Goal: Transaction & Acquisition: Purchase product/service

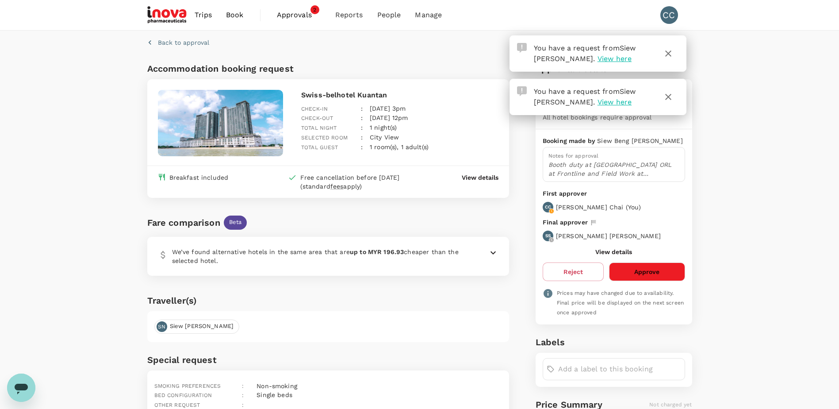
click at [630, 269] on button "Approve" at bounding box center [647, 271] width 76 height 19
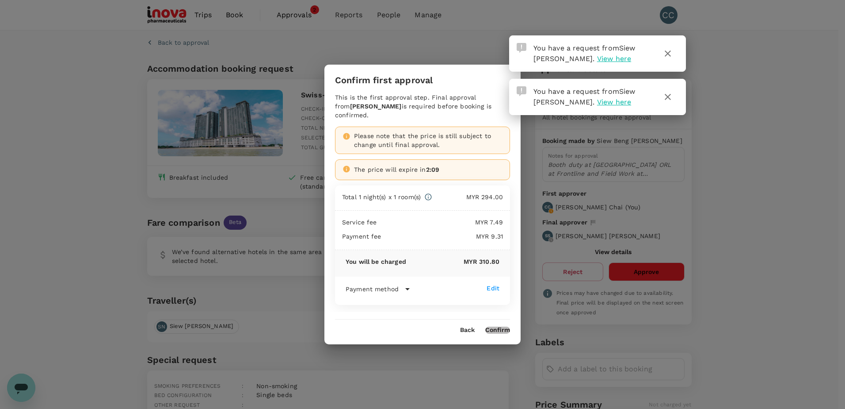
click at [505, 326] on button "Confirm" at bounding box center [498, 329] width 25 height 7
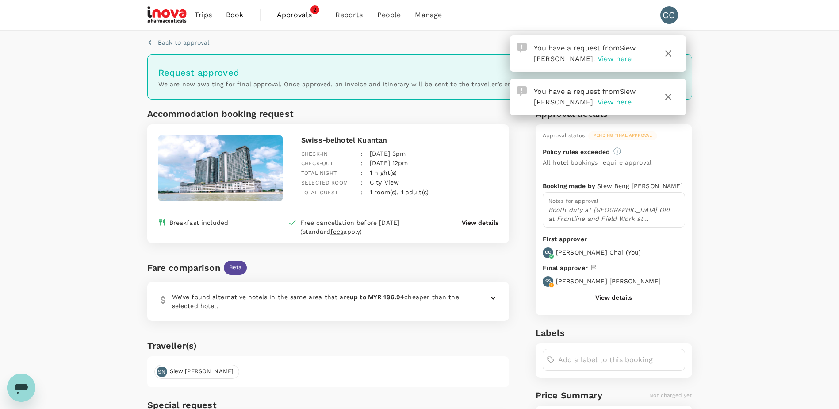
click at [674, 52] on button "button" at bounding box center [668, 53] width 21 height 21
click at [670, 98] on icon "button" at bounding box center [668, 97] width 11 height 11
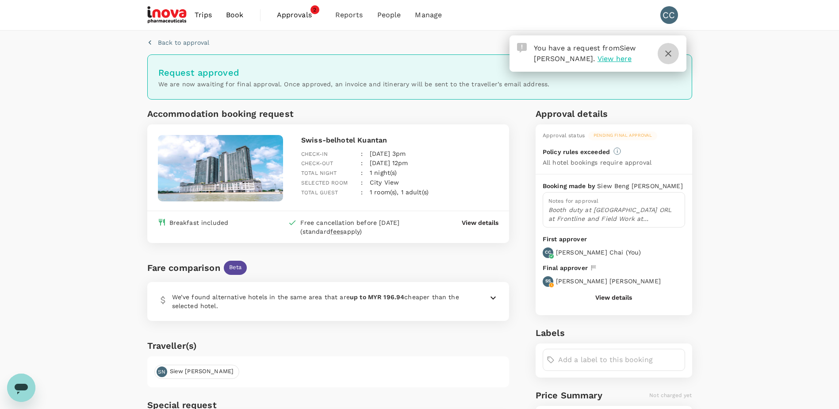
click at [667, 50] on icon "button" at bounding box center [668, 53] width 11 height 11
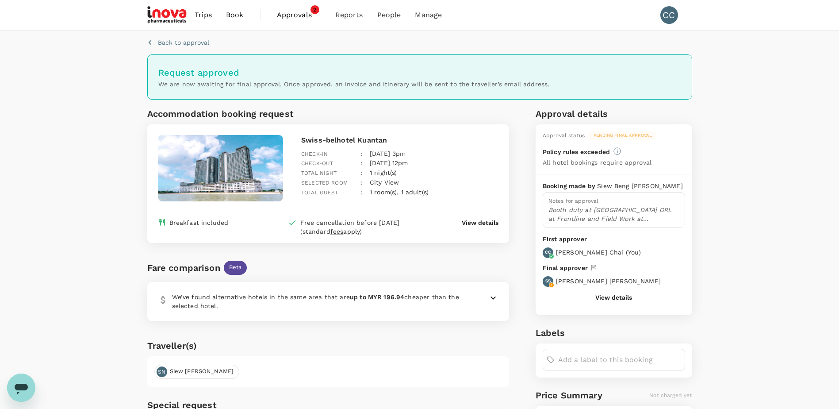
click at [290, 10] on span "Approvals" at bounding box center [299, 15] width 44 height 11
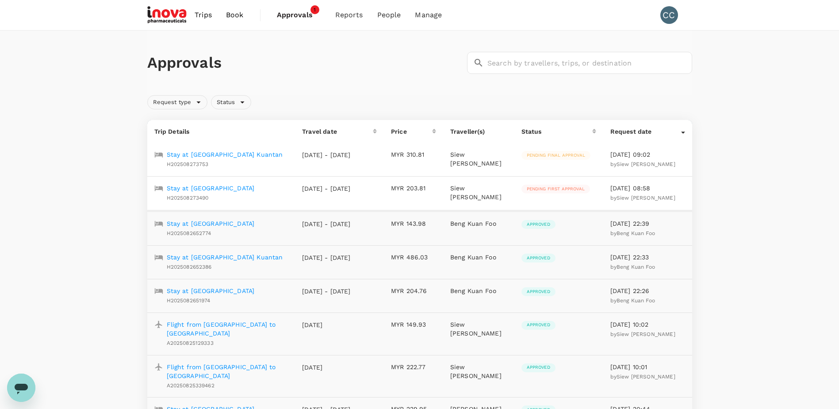
click at [247, 187] on p "Stay at Arena Boutique Hotel Kuala Terengganu" at bounding box center [211, 188] width 88 height 9
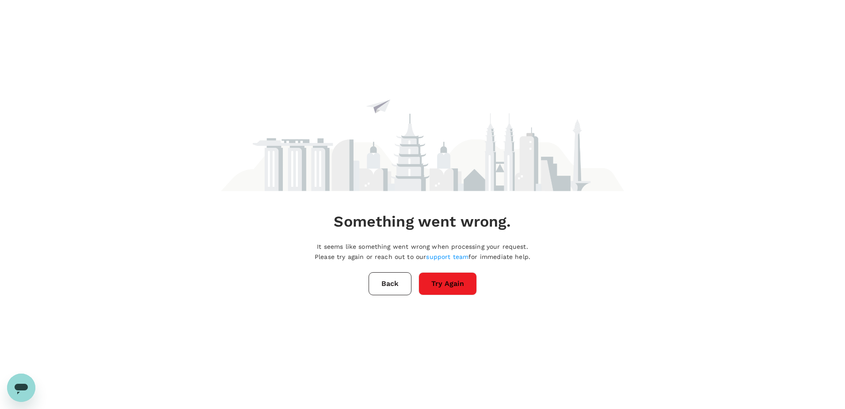
click at [463, 285] on button "Try Again" at bounding box center [448, 283] width 58 height 23
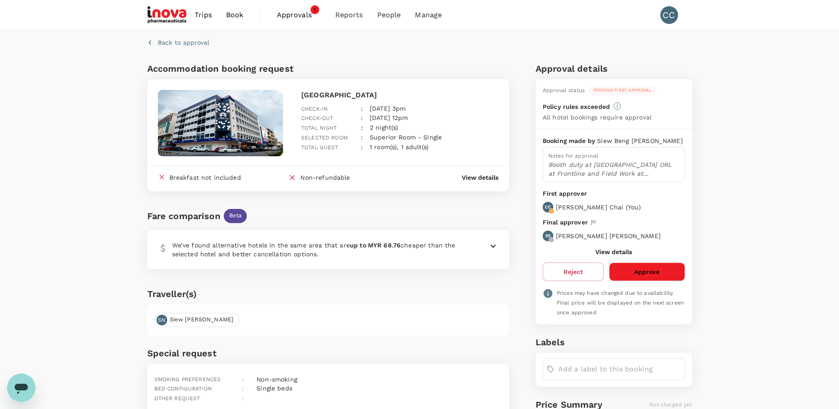
click at [638, 270] on button "Approve" at bounding box center [647, 271] width 76 height 19
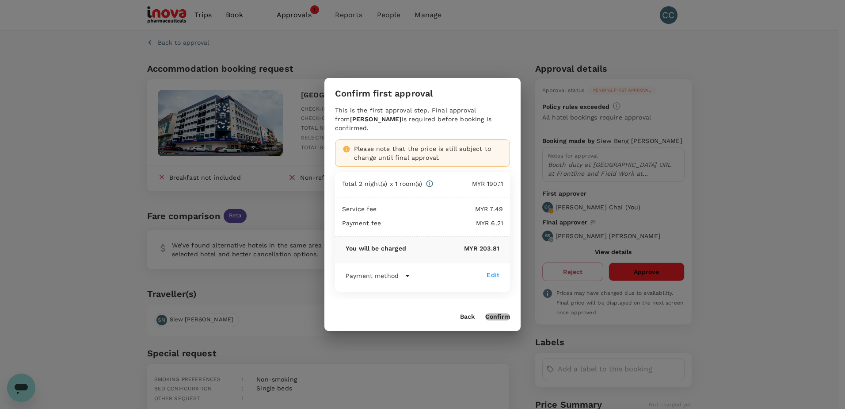
click at [505, 317] on button "Confirm" at bounding box center [498, 316] width 25 height 7
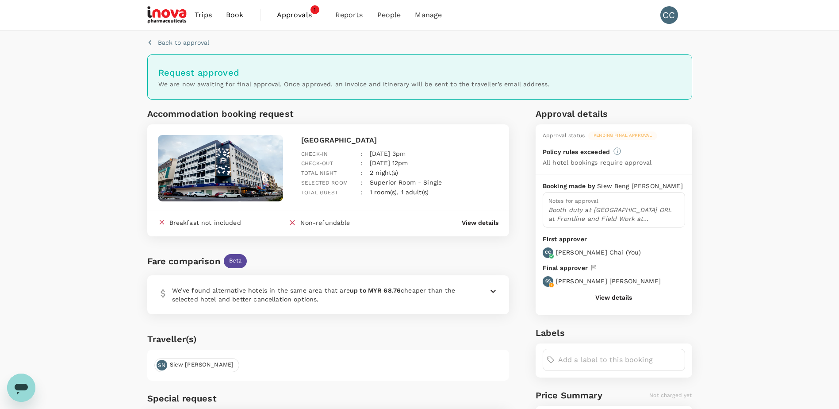
click at [483, 222] on p "View details" at bounding box center [480, 222] width 37 height 9
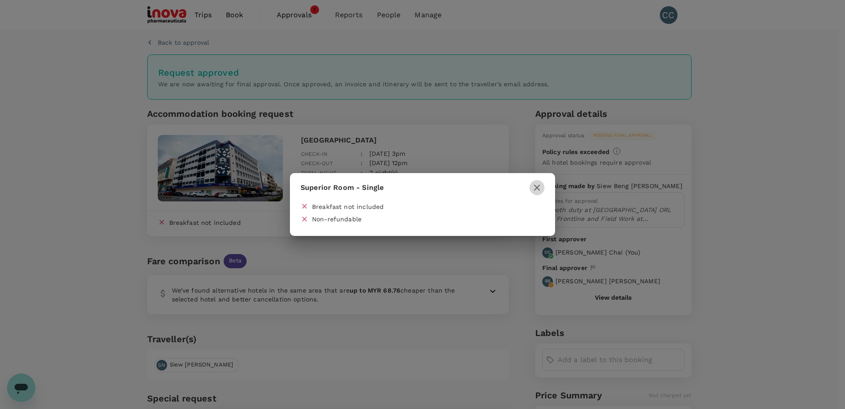
click at [541, 186] on icon "button" at bounding box center [537, 187] width 11 height 11
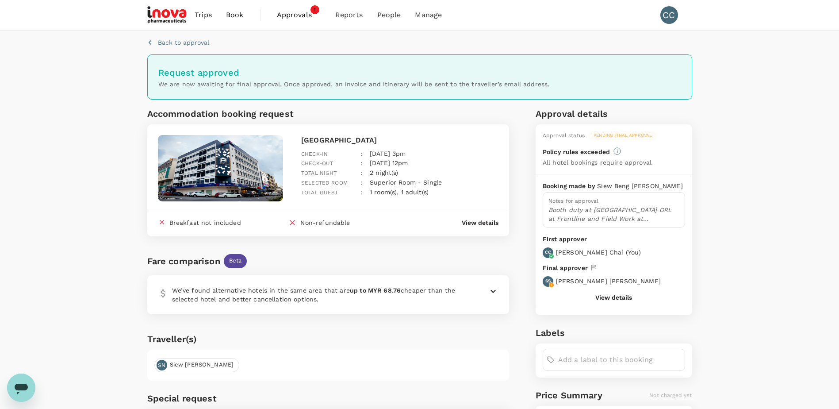
click at [186, 155] on img at bounding box center [221, 168] width 126 height 66
click at [337, 137] on p "[GEOGRAPHIC_DATA]" at bounding box center [399, 140] width 197 height 11
click at [460, 216] on div "View details" at bounding box center [469, 220] width 58 height 18
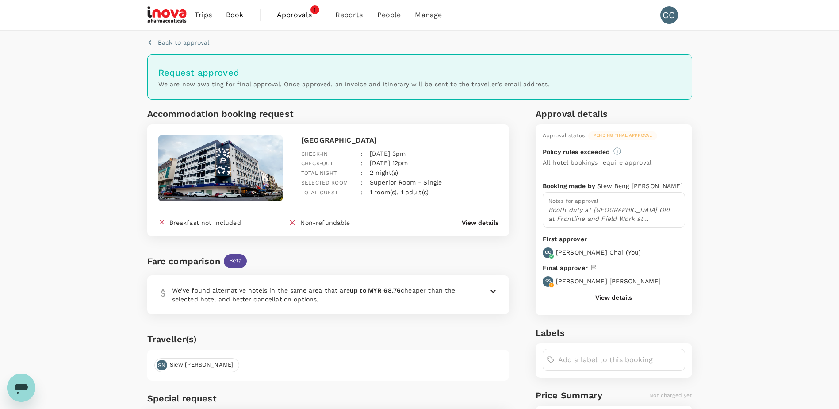
click at [626, 297] on button "View details" at bounding box center [613, 297] width 37 height 7
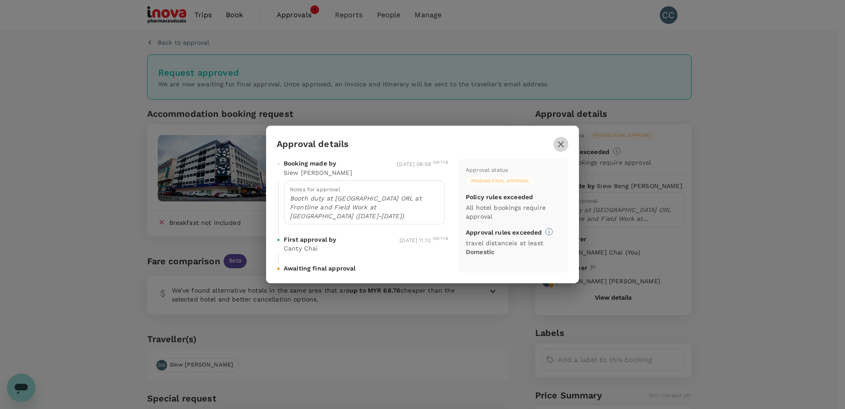
click at [561, 146] on icon "button" at bounding box center [561, 144] width 11 height 11
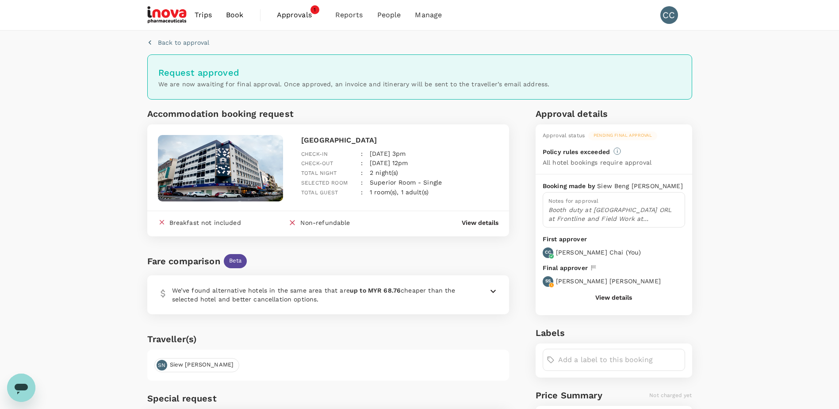
click at [296, 11] on span "Approvals" at bounding box center [299, 15] width 44 height 11
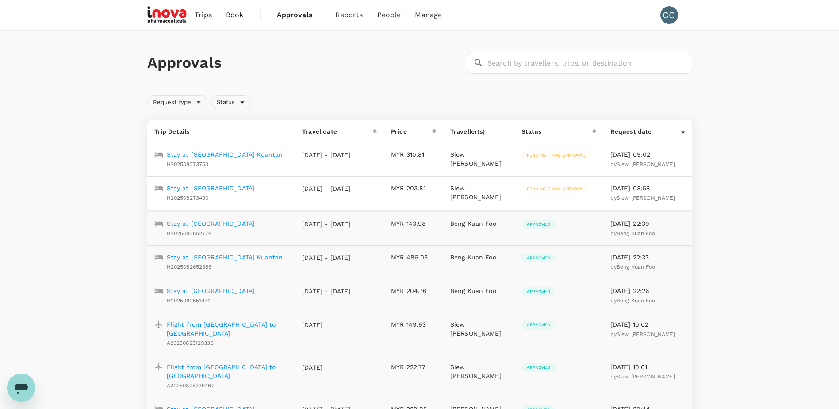
click at [255, 187] on p "Stay at Arena Boutique Hotel Kuala Terengganu" at bounding box center [211, 188] width 88 height 9
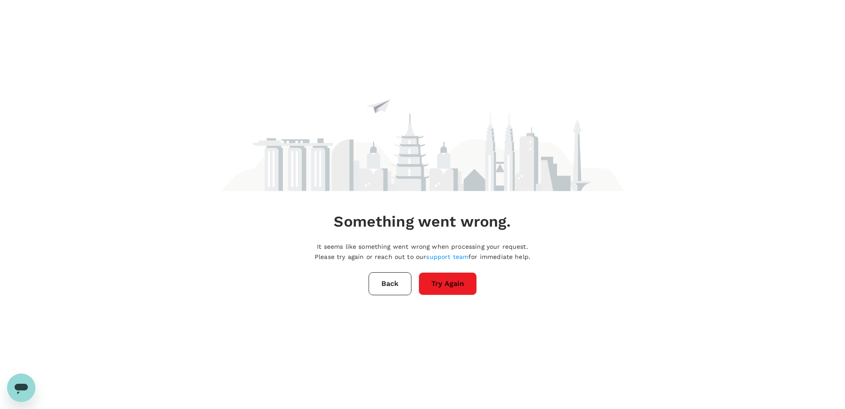
click at [450, 290] on button "Try Again" at bounding box center [448, 283] width 58 height 23
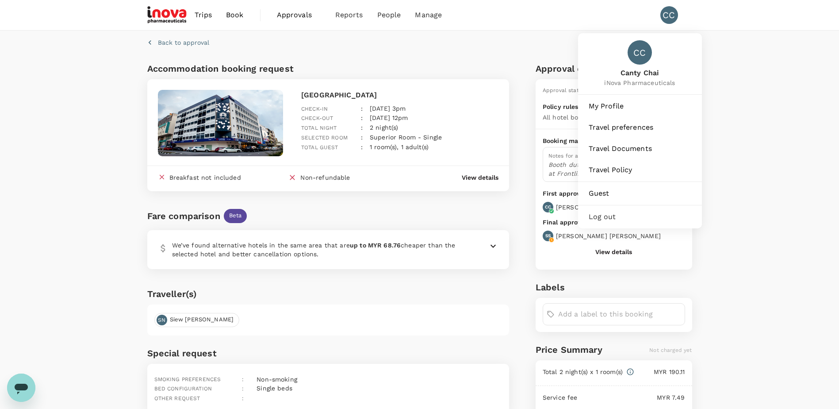
click at [676, 14] on div "CC" at bounding box center [669, 15] width 18 height 18
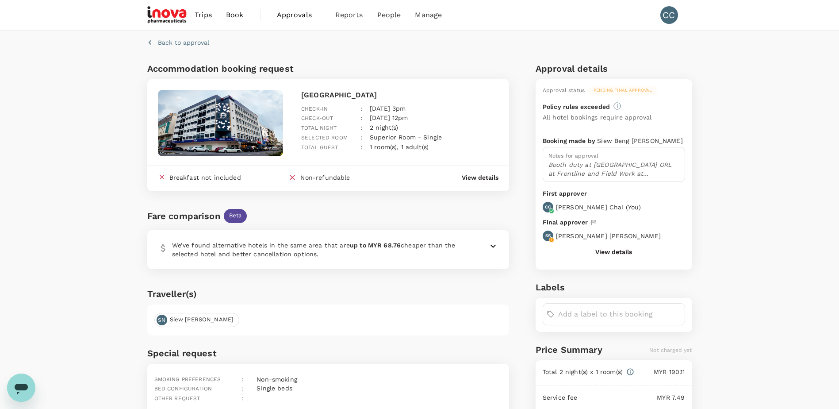
click at [676, 14] on div "CC" at bounding box center [669, 15] width 18 height 18
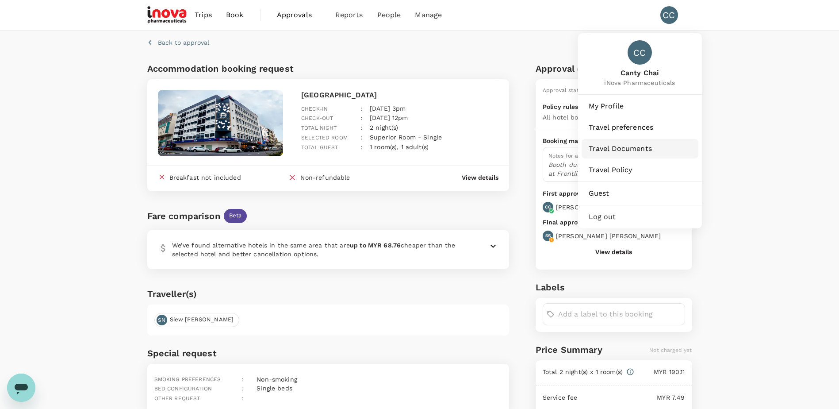
click at [629, 145] on span "Travel Documents" at bounding box center [640, 148] width 103 height 11
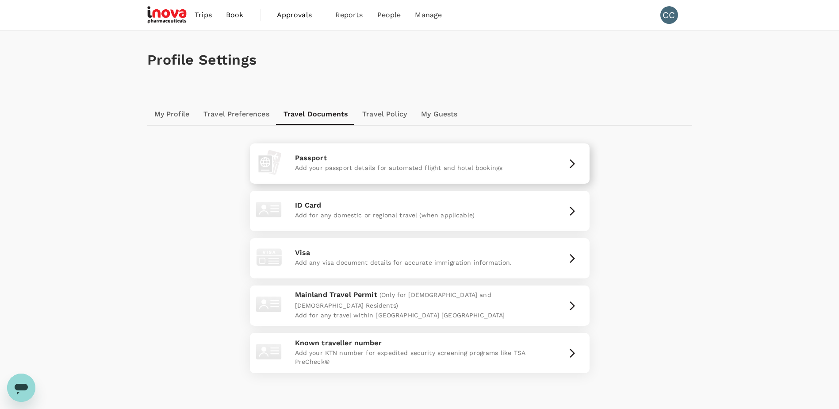
click at [571, 160] on icon "button" at bounding box center [572, 163] width 5 height 9
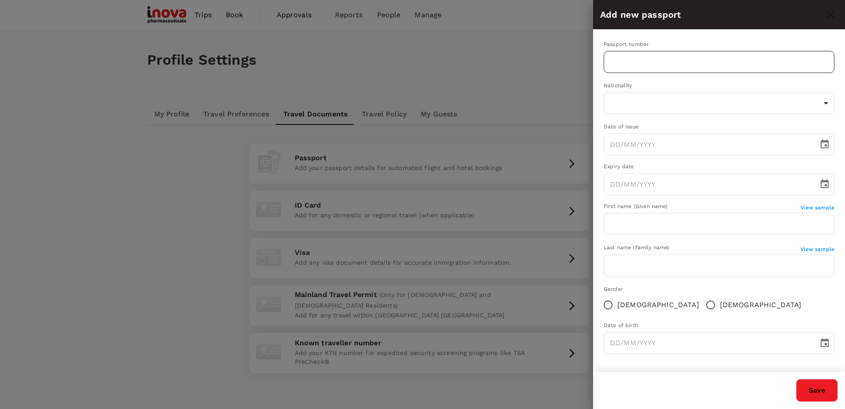
click at [671, 62] on input "text" at bounding box center [719, 62] width 231 height 22
type input "a"
type input "A61649397"
click at [710, 99] on body "Trips Book Approvals 0 Reports People Manage CC Profile Settings My Profile Tra…" at bounding box center [422, 231] width 845 height 462
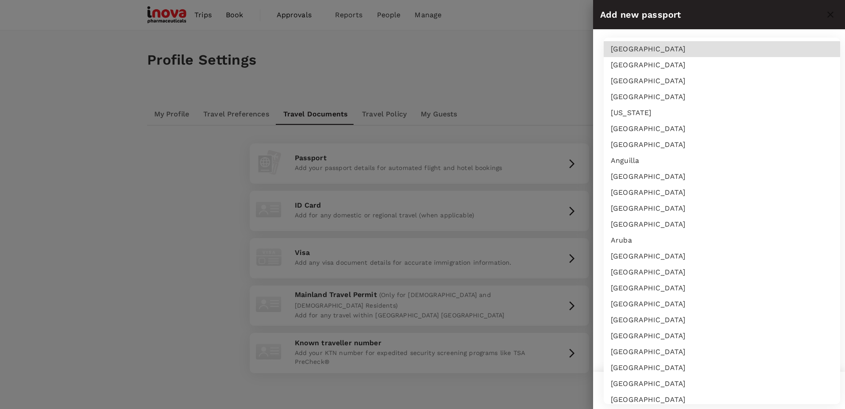
scroll to position [1866, 0]
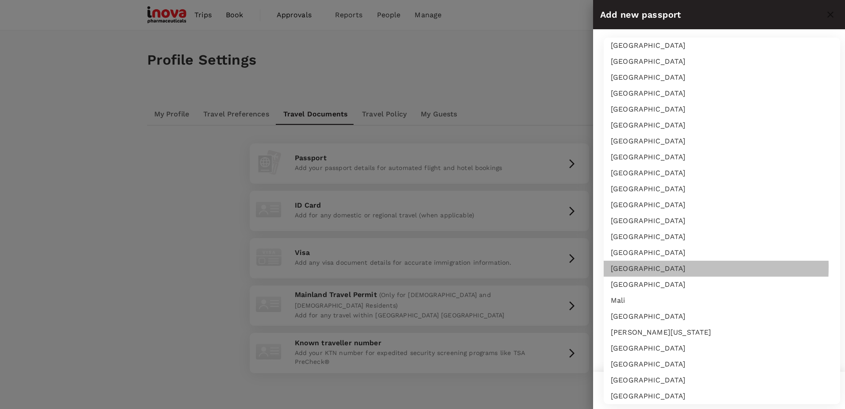
click at [634, 267] on li "[GEOGRAPHIC_DATA]" at bounding box center [722, 268] width 237 height 16
type input "MY"
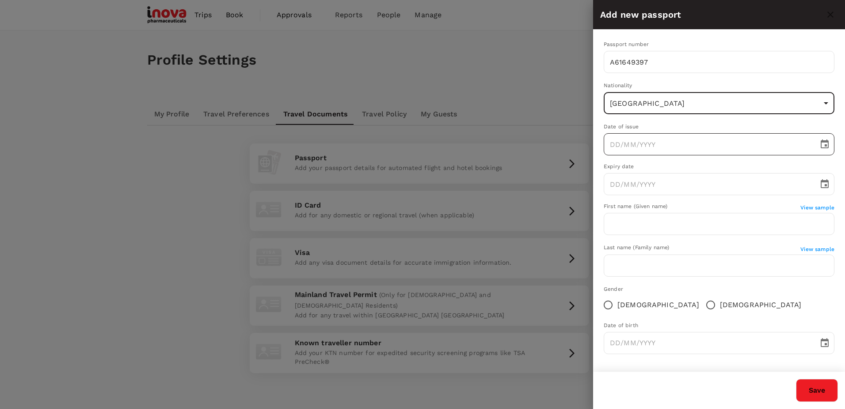
click at [823, 140] on icon "Choose date" at bounding box center [825, 143] width 8 height 9
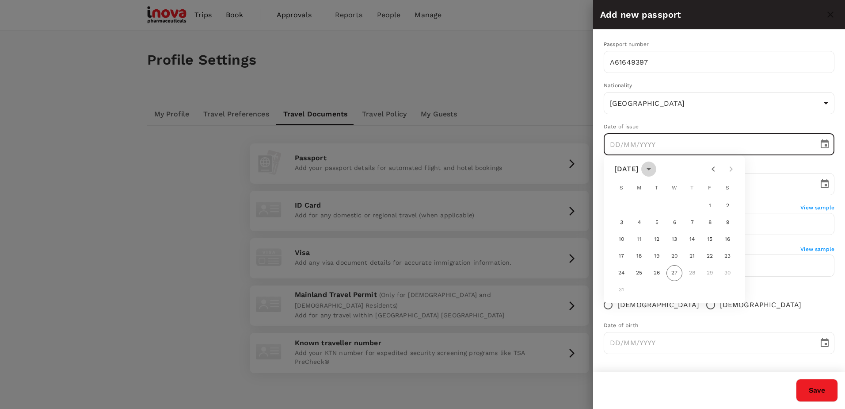
click at [654, 172] on icon "calendar view is open, switch to year view" at bounding box center [649, 169] width 11 height 11
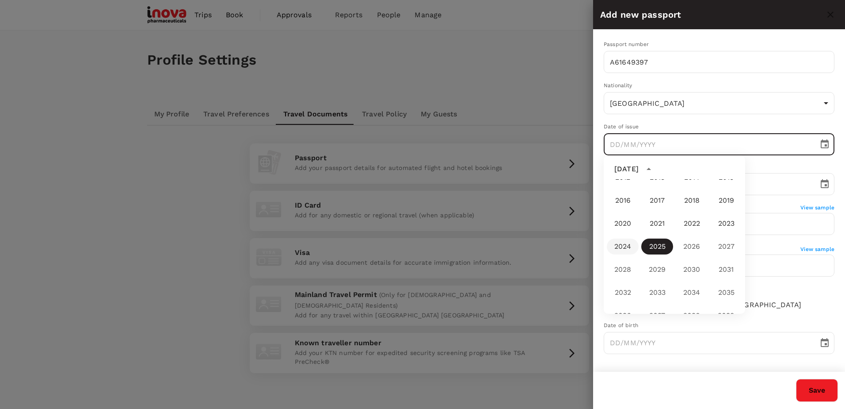
click at [623, 250] on button "2024" at bounding box center [623, 246] width 32 height 16
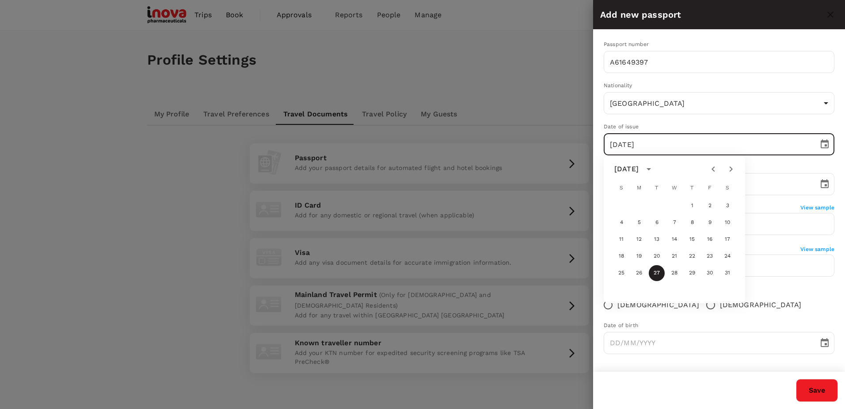
click at [713, 168] on icon "Previous month" at bounding box center [713, 168] width 3 height 5
click at [712, 168] on icon "Previous month" at bounding box center [713, 169] width 11 height 11
click at [693, 240] on button "16" at bounding box center [693, 239] width 16 height 16
type input "[DATE]"
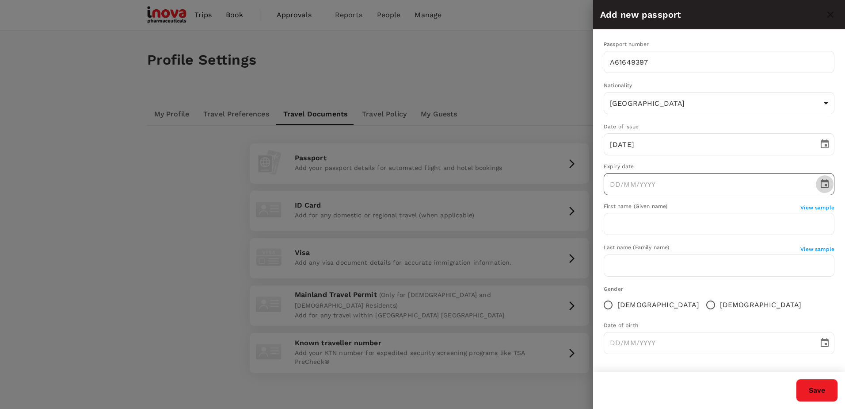
click at [827, 188] on icon "Choose date" at bounding box center [825, 183] width 8 height 9
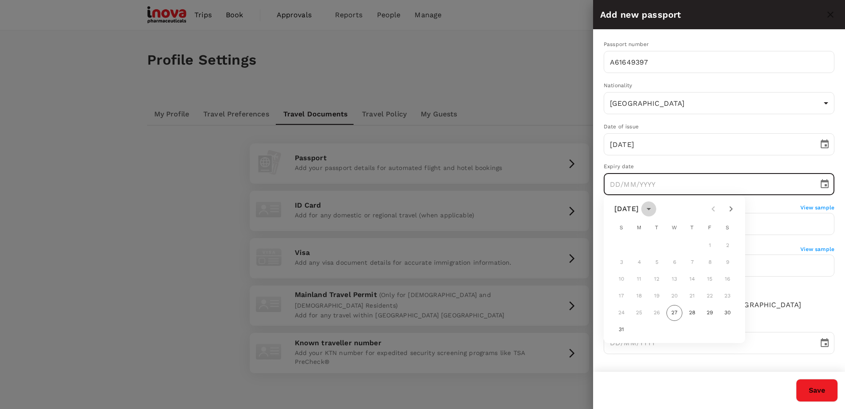
click at [654, 206] on icon "calendar view is open, switch to year view" at bounding box center [649, 208] width 11 height 11
click at [654, 311] on button "2029" at bounding box center [658, 309] width 32 height 16
click at [651, 209] on icon "calendar view is open, switch to year view" at bounding box center [649, 209] width 4 height 2
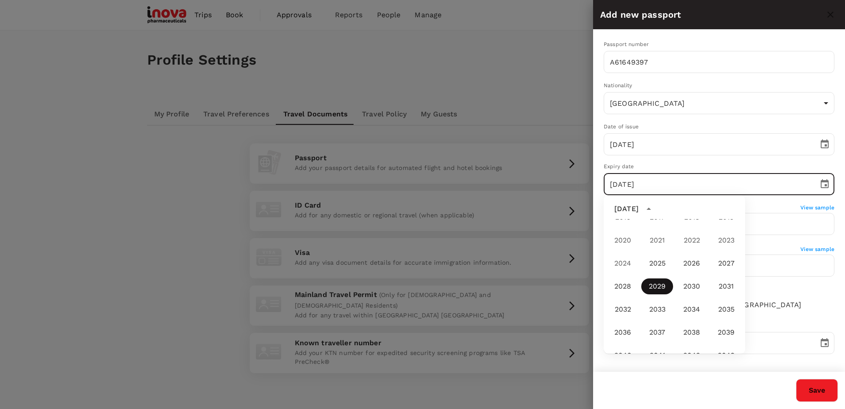
click at [661, 286] on button "2029" at bounding box center [658, 286] width 32 height 16
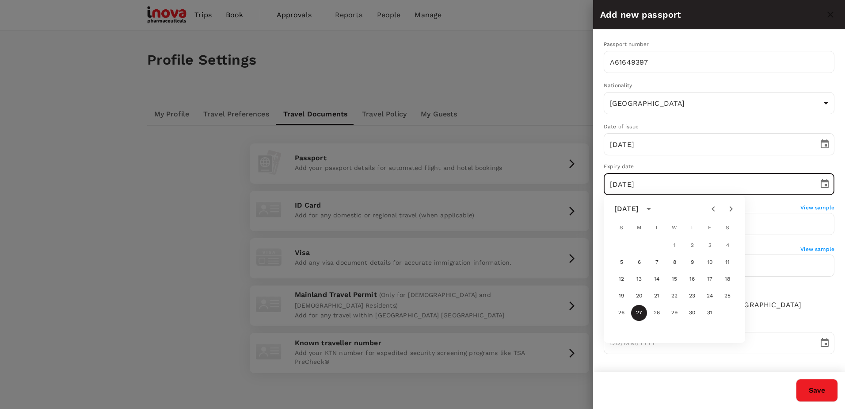
click at [733, 211] on icon "Next month" at bounding box center [731, 208] width 11 height 11
click at [673, 267] on button "7" at bounding box center [675, 262] width 16 height 16
type input "[DATE]"
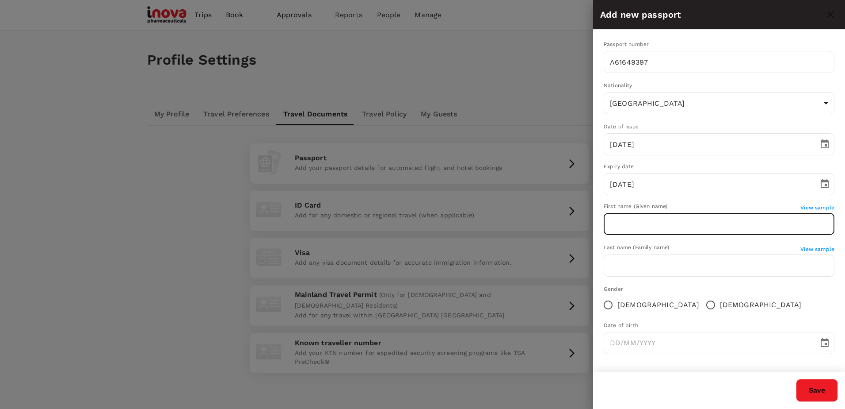
click at [692, 226] on input "text" at bounding box center [719, 224] width 231 height 22
type input "YOKE PUI"
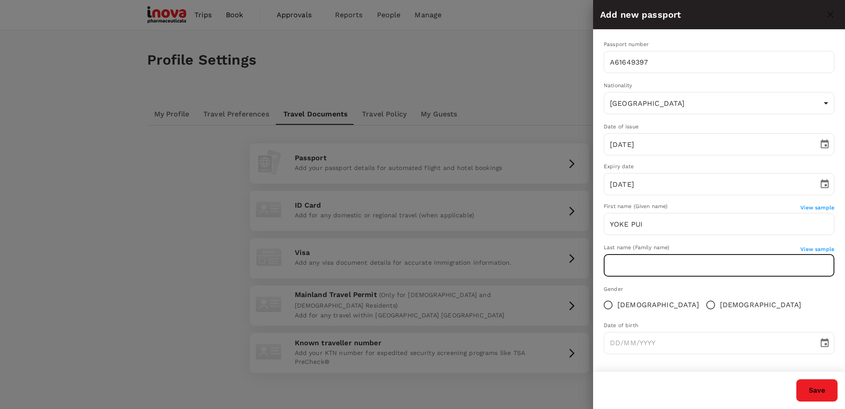
click at [656, 261] on input "text" at bounding box center [719, 265] width 231 height 22
type input "CHAI"
click at [607, 308] on input "[DEMOGRAPHIC_DATA]" at bounding box center [608, 304] width 19 height 19
radio input "true"
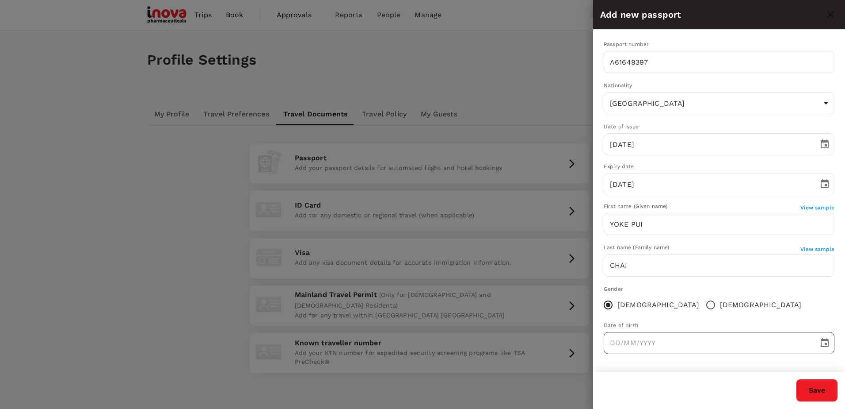
type input "DD/MM/YYYY"
click at [635, 347] on input "DD/MM/YYYY" at bounding box center [708, 343] width 209 height 22
click at [822, 341] on icon "Choose date" at bounding box center [825, 342] width 8 height 9
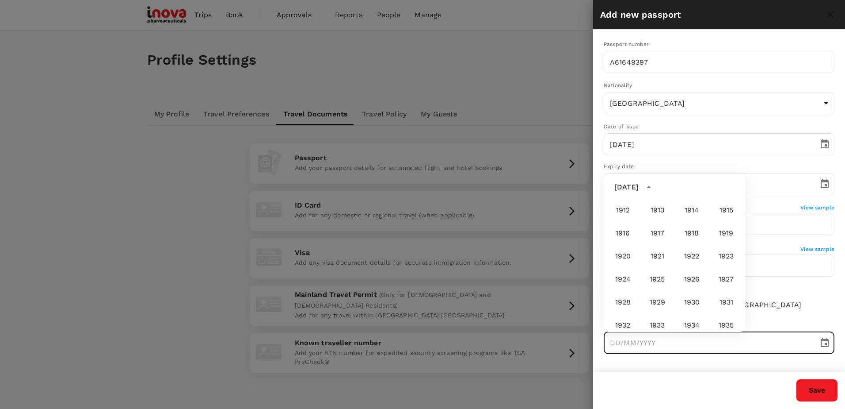
scroll to position [362, 0]
click at [695, 258] on button "1974" at bounding box center [692, 260] width 32 height 16
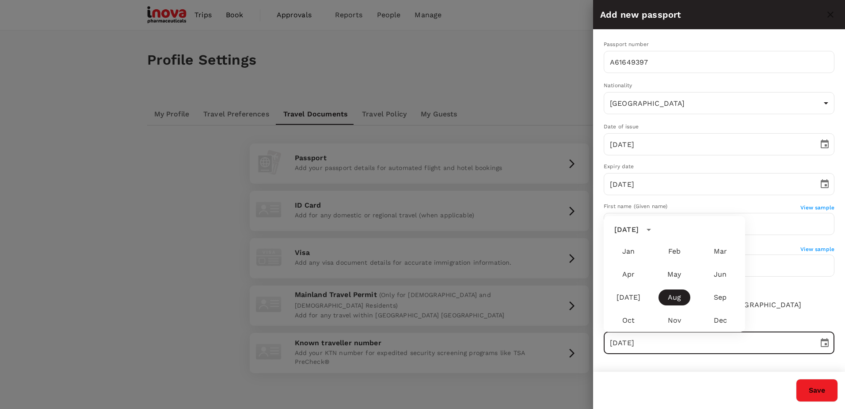
click at [653, 344] on input "[DATE]" at bounding box center [708, 343] width 209 height 22
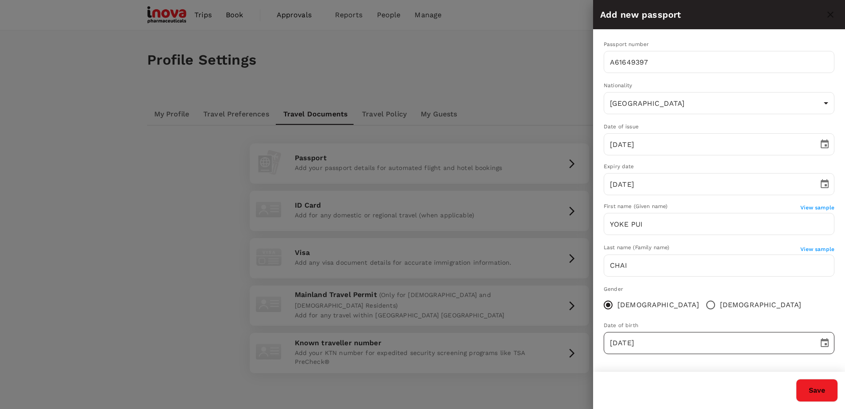
click at [828, 343] on icon "Choose date, selected date is Aug 27, 1974" at bounding box center [825, 342] width 8 height 9
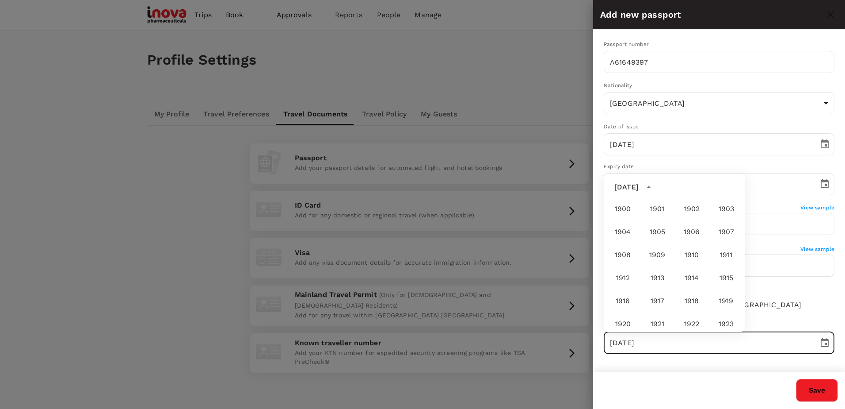
scroll to position [358, 0]
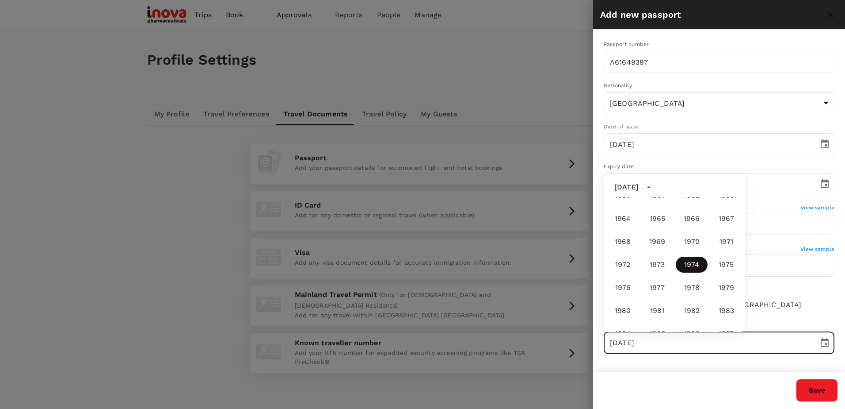
click at [680, 264] on button "1974" at bounding box center [692, 264] width 32 height 16
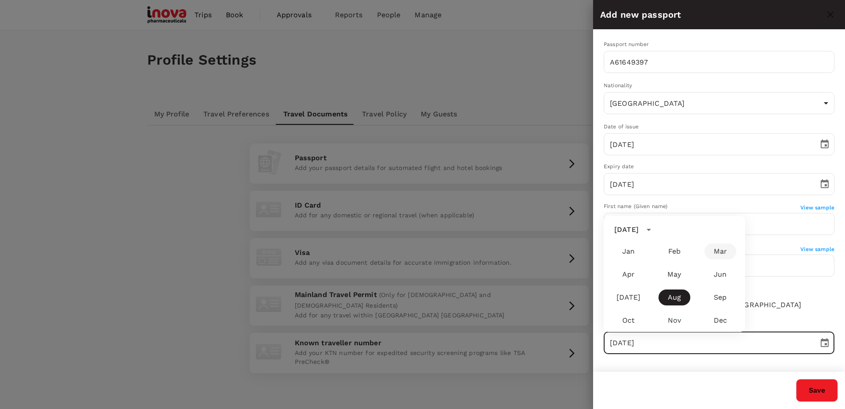
click at [721, 250] on button "Mar" at bounding box center [721, 251] width 32 height 16
click at [624, 286] on button "17" at bounding box center [622, 285] width 16 height 16
type input "[DATE]"
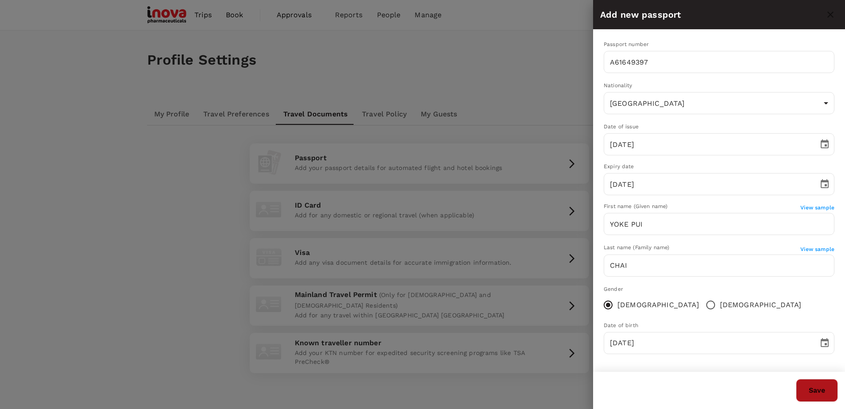
click at [826, 400] on button "Save" at bounding box center [817, 390] width 42 height 23
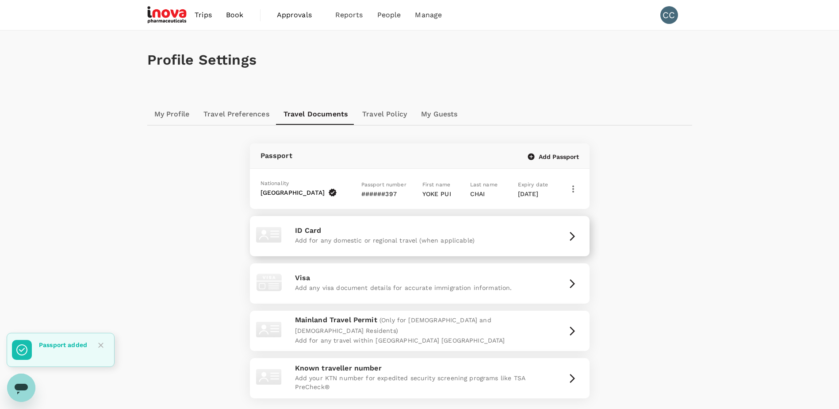
click at [570, 234] on icon "button" at bounding box center [572, 236] width 11 height 11
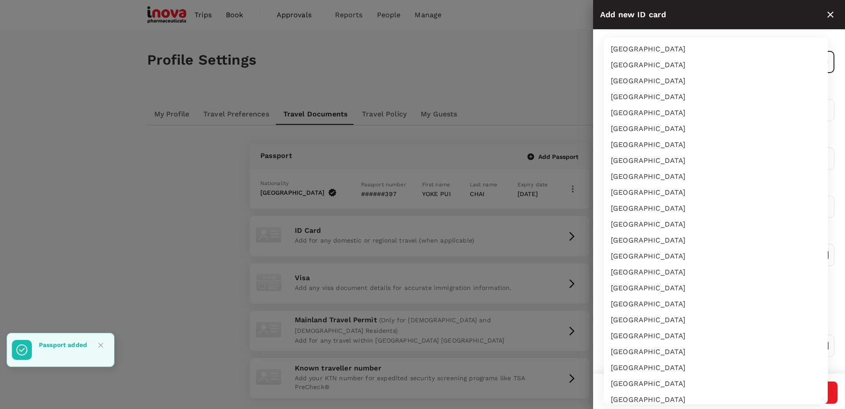
click at [680, 59] on body "Trips Book Approvals 0 Reports People Manage CC Profile Settings My Profile Tra…" at bounding box center [422, 243] width 845 height 487
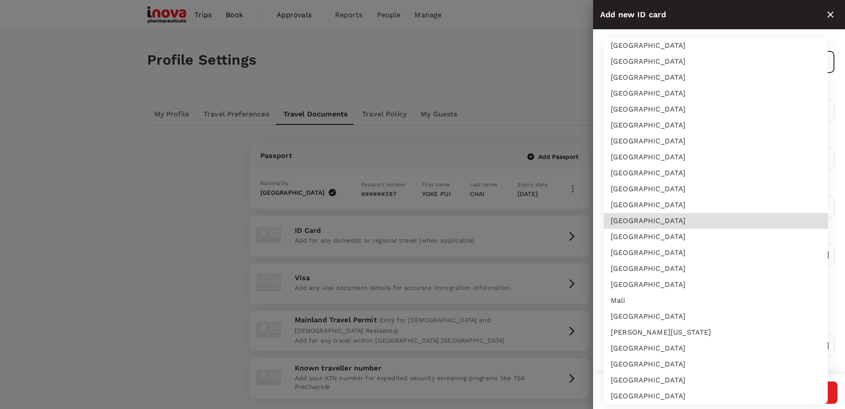
click at [625, 272] on li "[GEOGRAPHIC_DATA]" at bounding box center [716, 268] width 224 height 16
type input "MY"
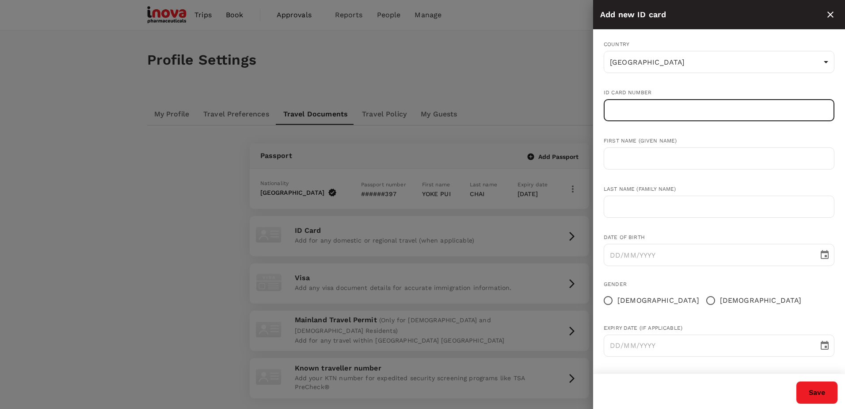
click at [641, 111] on input "text" at bounding box center [719, 110] width 231 height 22
type input "740317145528"
click at [657, 149] on input "text" at bounding box center [719, 158] width 231 height 22
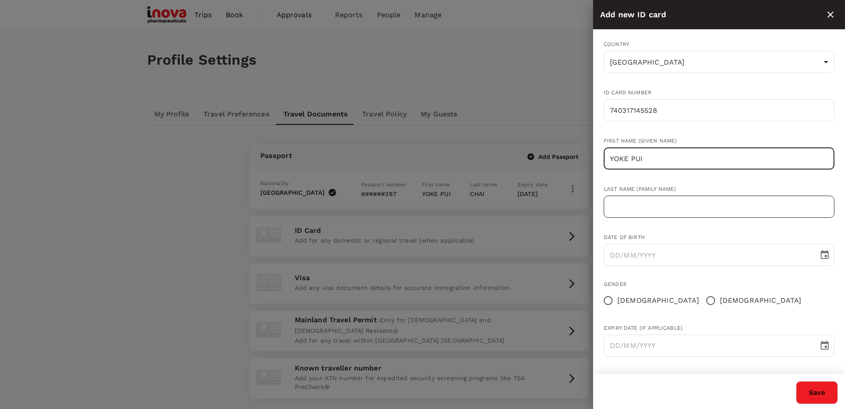
type input "YOKE PUI"
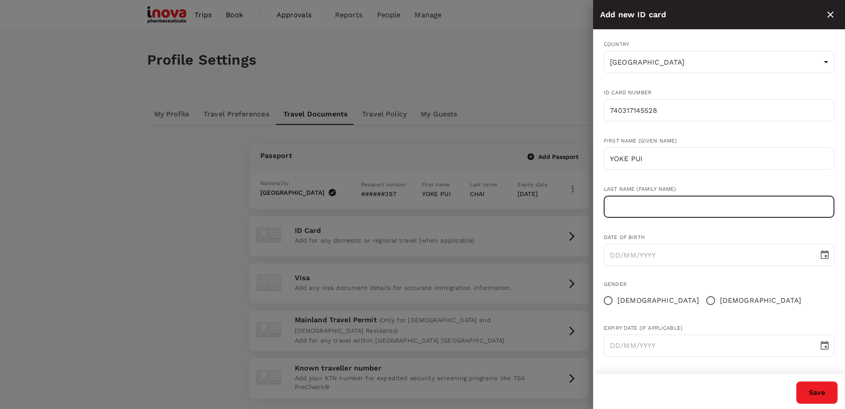
click at [636, 211] on input "text" at bounding box center [719, 206] width 231 height 22
type input "CHAI"
type input "DD/MM/YYYY"
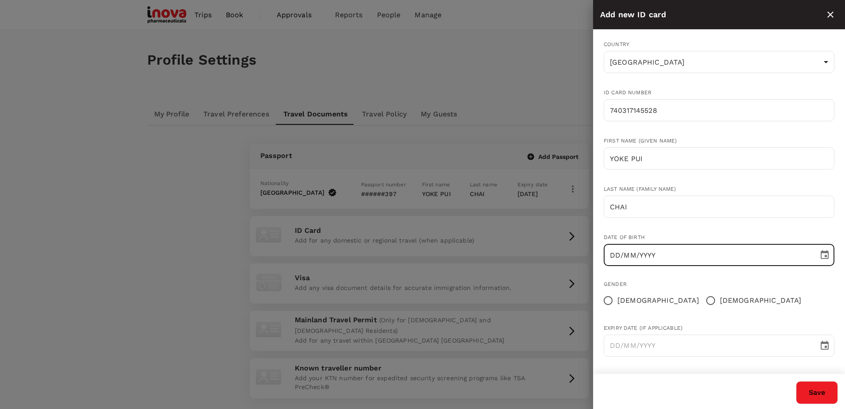
click at [630, 252] on input "DD/MM/YYYY" at bounding box center [708, 255] width 209 height 22
click at [826, 255] on button "Choose date" at bounding box center [825, 255] width 18 height 18
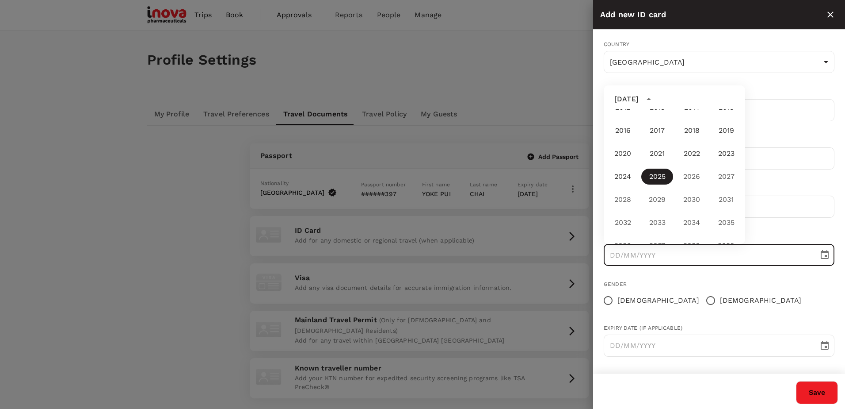
scroll to position [362, 0]
click at [692, 172] on button "1974" at bounding box center [692, 173] width 32 height 16
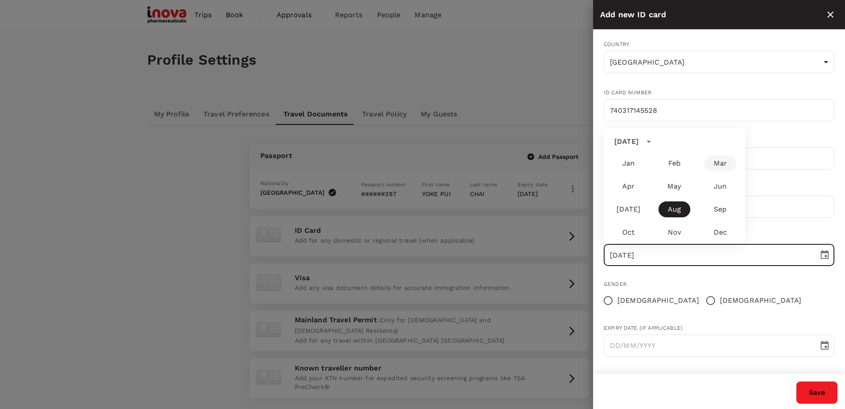
click at [719, 166] on body "Trips Book Approvals 0 Reports People Manage CC Profile Settings My Profile Tra…" at bounding box center [422, 243] width 845 height 487
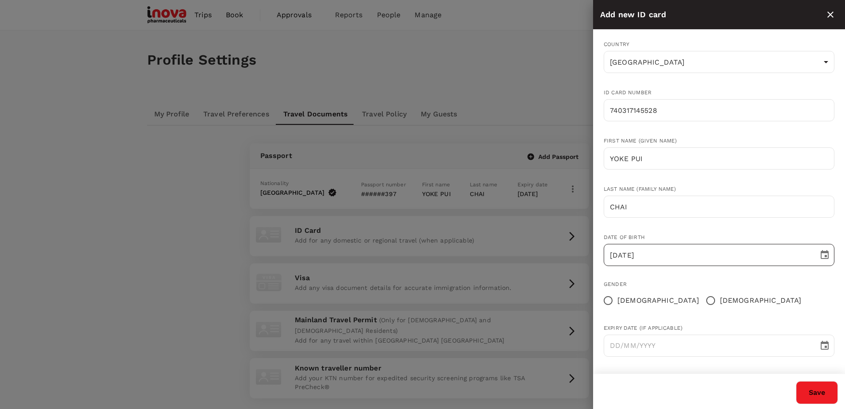
click at [631, 257] on input "[DATE]" at bounding box center [708, 255] width 209 height 22
click at [821, 259] on icon "Choose date, selected date is Aug 27, 1974" at bounding box center [825, 254] width 8 height 9
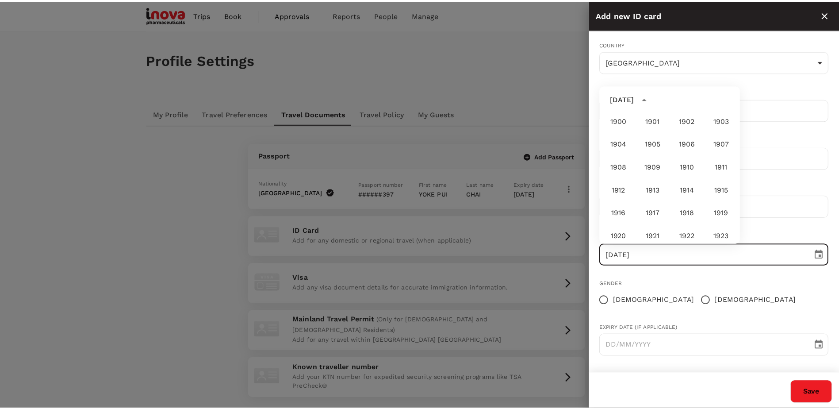
scroll to position [358, 0]
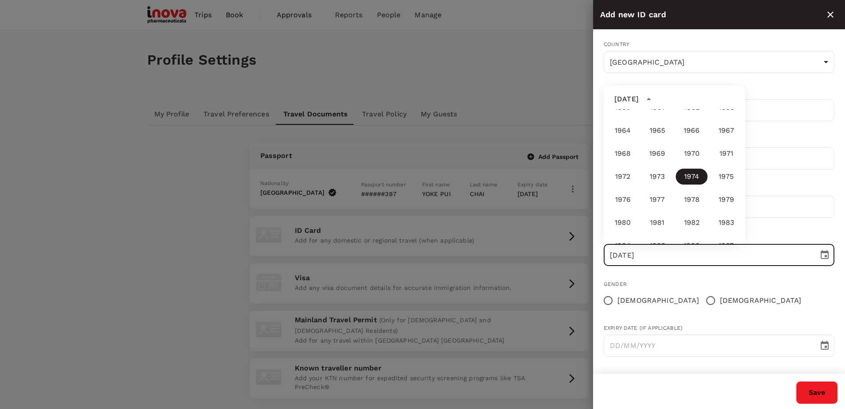
click at [629, 97] on div "[DATE]" at bounding box center [627, 99] width 24 height 11
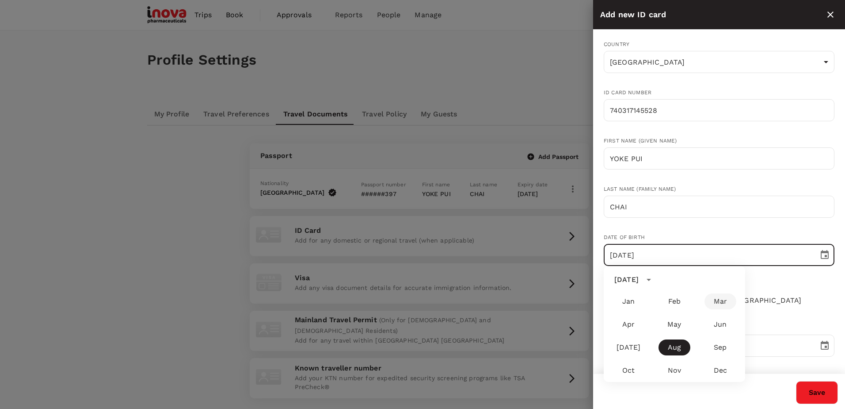
click at [721, 162] on body "Trips Book Approvals 0 Reports People Manage CC Profile Settings My Profile Tra…" at bounding box center [422, 243] width 845 height 487
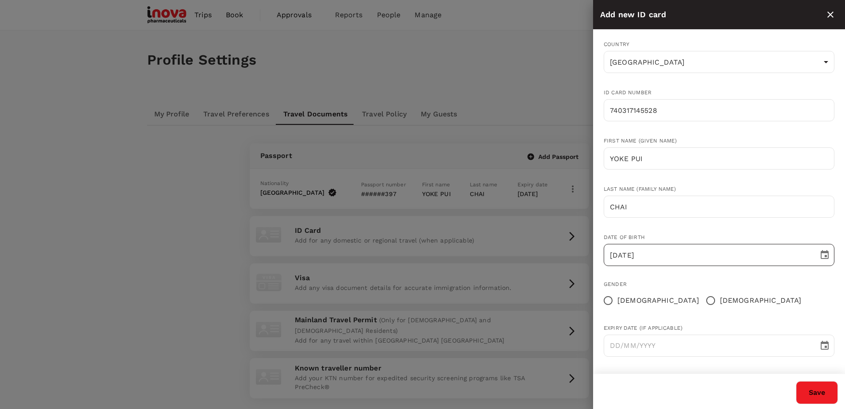
click at [616, 252] on input "[DATE]" at bounding box center [708, 255] width 209 height 22
click at [718, 287] on div "Gender" at bounding box center [719, 284] width 231 height 9
click at [627, 251] on input "[DATE]" at bounding box center [708, 255] width 209 height 22
type input "[DATE]"
drag, startPoint x: 680, startPoint y: 309, endPoint x: 669, endPoint y: 308, distance: 10.2
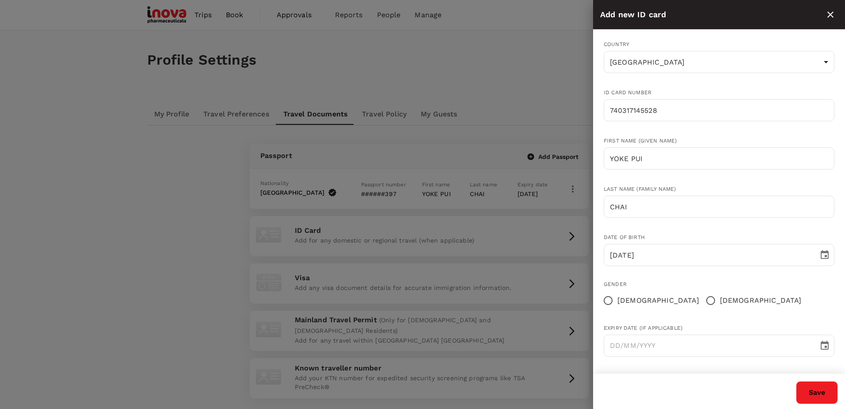
click at [702, 309] on label "[DEMOGRAPHIC_DATA]" at bounding box center [752, 300] width 100 height 19
click at [702, 309] on input "[DEMOGRAPHIC_DATA]" at bounding box center [711, 300] width 19 height 19
radio input "true"
click at [610, 300] on input "[DEMOGRAPHIC_DATA]" at bounding box center [608, 300] width 19 height 19
radio input "true"
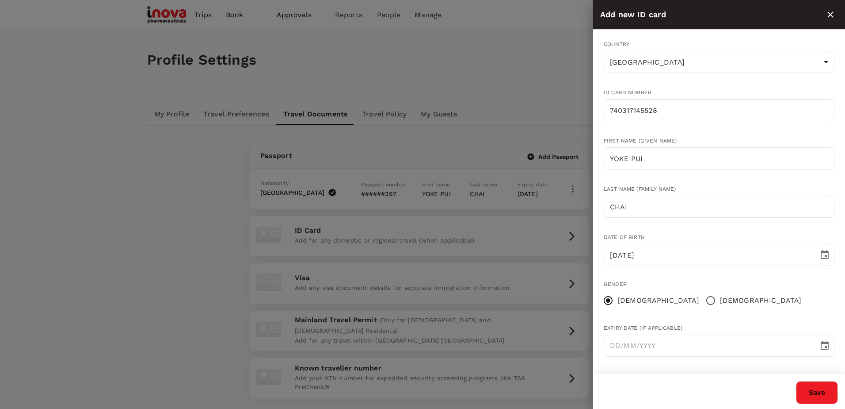
click at [812, 394] on button "Save" at bounding box center [817, 392] width 42 height 23
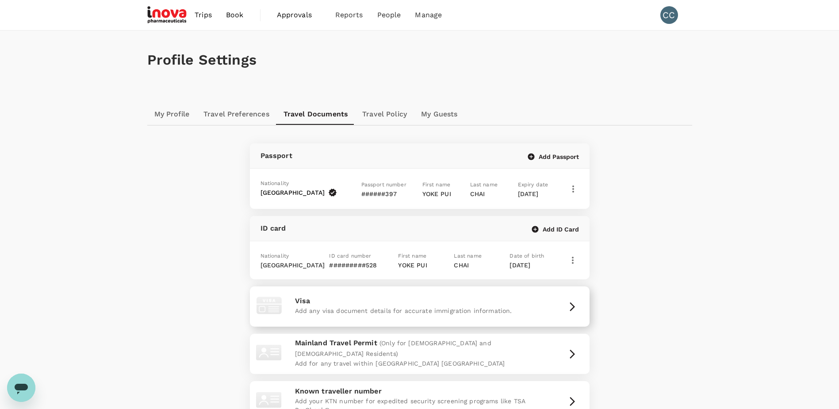
scroll to position [102, 0]
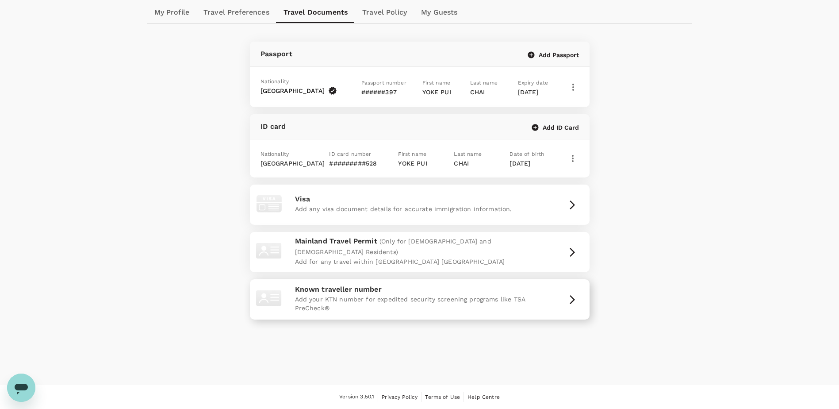
click at [568, 301] on icon "button" at bounding box center [572, 299] width 11 height 11
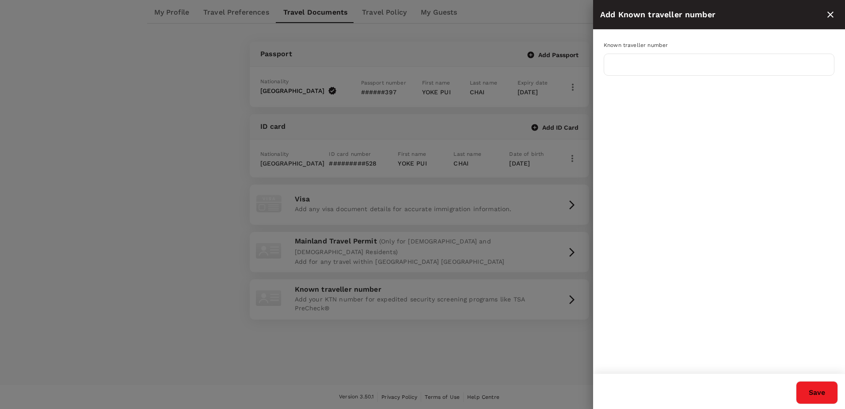
click at [441, 348] on div at bounding box center [422, 204] width 845 height 409
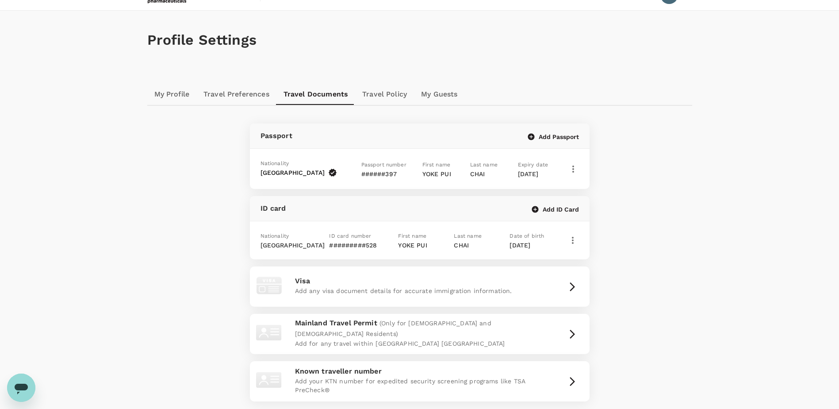
scroll to position [0, 0]
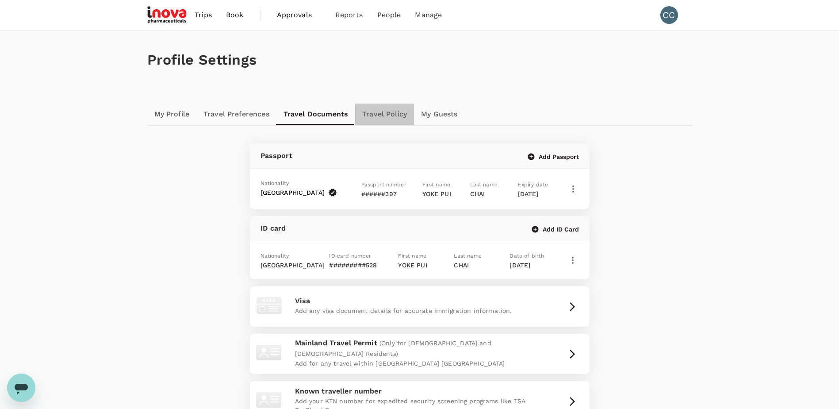
click at [390, 116] on link "Travel Policy" at bounding box center [384, 113] width 59 height 21
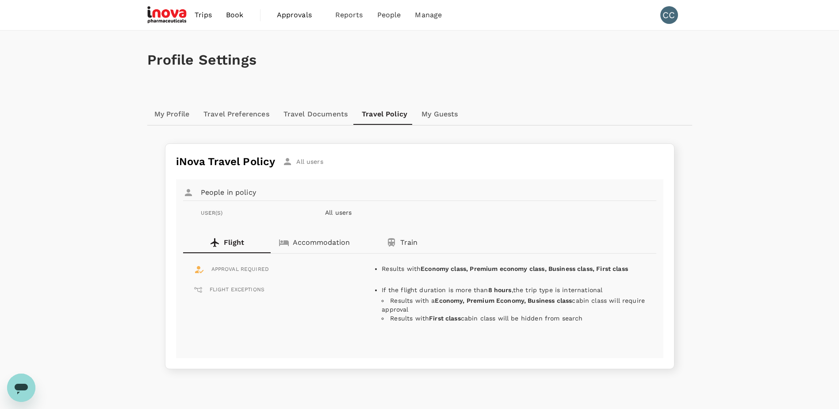
click at [249, 293] on span "FLIGHT EXCEPTIONS" at bounding box center [237, 289] width 55 height 9
click at [313, 238] on p "Accommodation" at bounding box center [321, 242] width 57 height 11
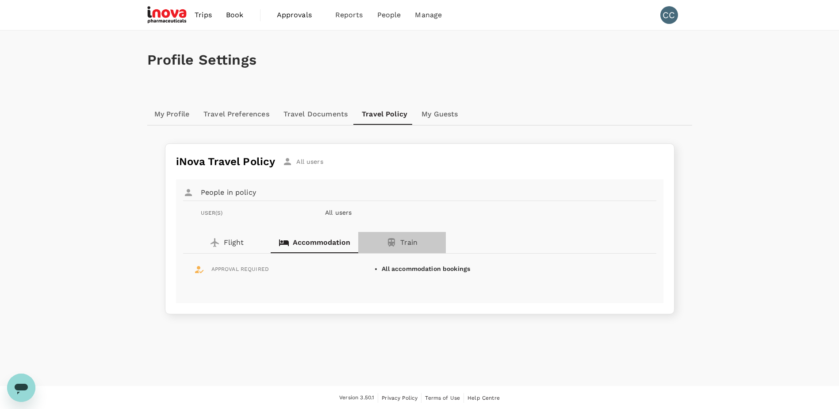
click at [404, 246] on p "Train" at bounding box center [408, 242] width 17 height 11
click at [337, 210] on p "All users" at bounding box center [471, 212] width 292 height 9
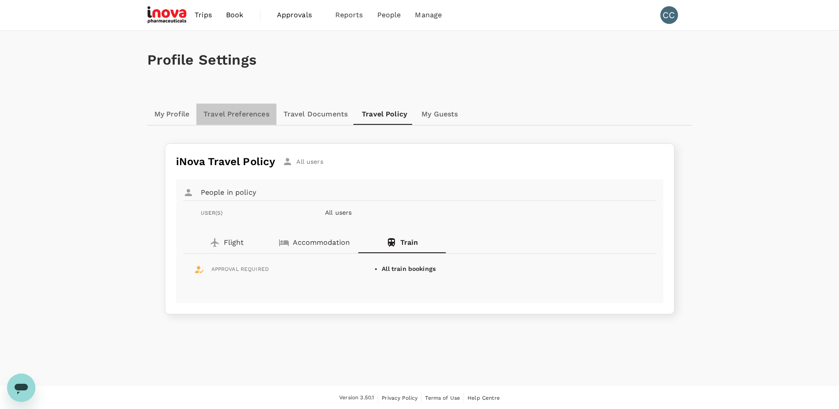
click at [230, 118] on link "Travel Preferences" at bounding box center [236, 113] width 80 height 21
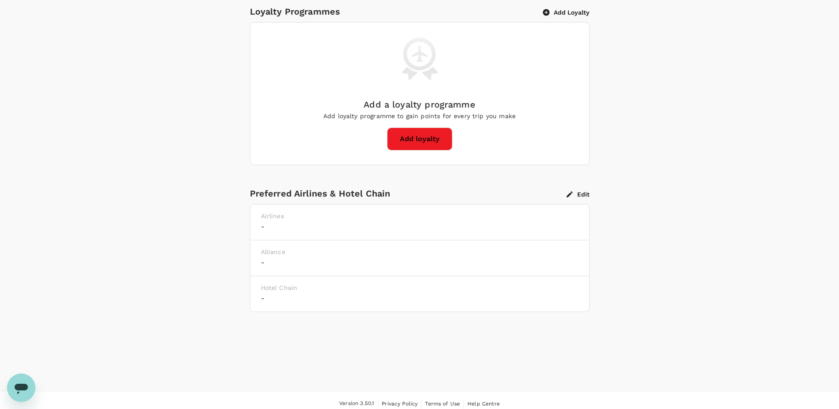
scroll to position [145, 0]
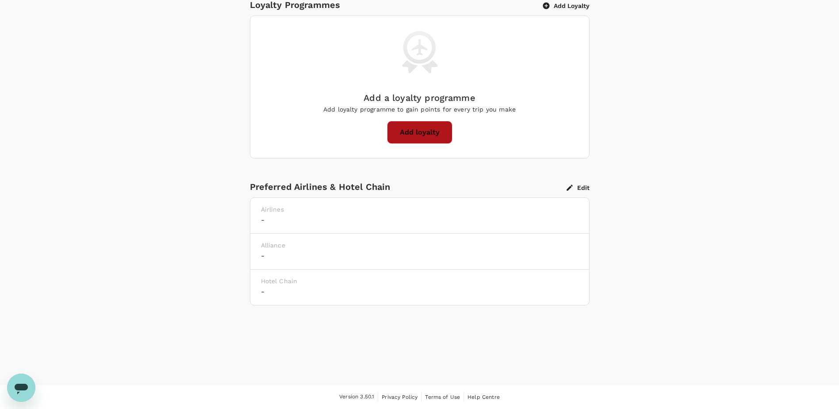
click at [405, 127] on button "Add loyalty" at bounding box center [419, 132] width 65 height 23
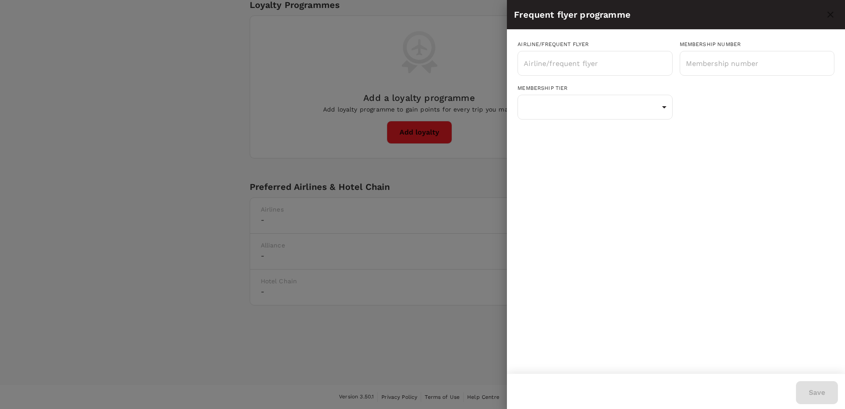
click at [737, 185] on div "Airline/Frequent Flyer ​ Membership number ​ Membership tier ​ Status tier ​" at bounding box center [676, 202] width 338 height 344
click at [386, 360] on div at bounding box center [422, 204] width 845 height 409
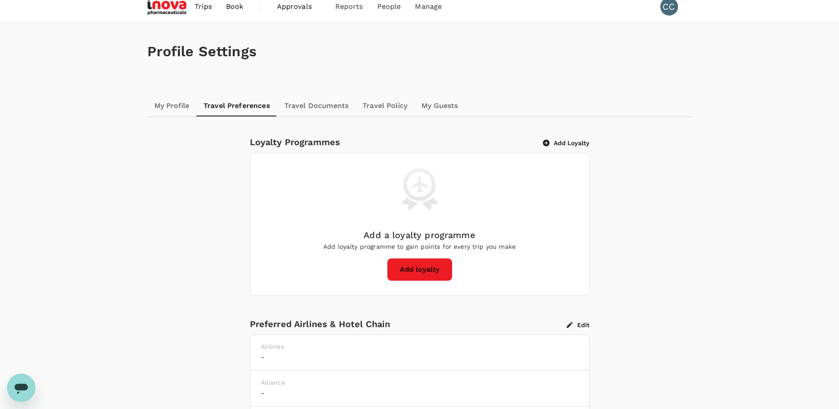
scroll to position [0, 0]
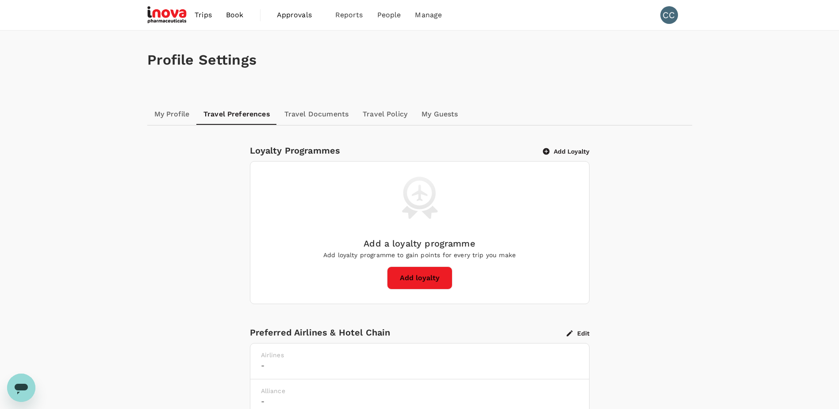
click at [429, 115] on link "My Guests" at bounding box center [439, 113] width 50 height 21
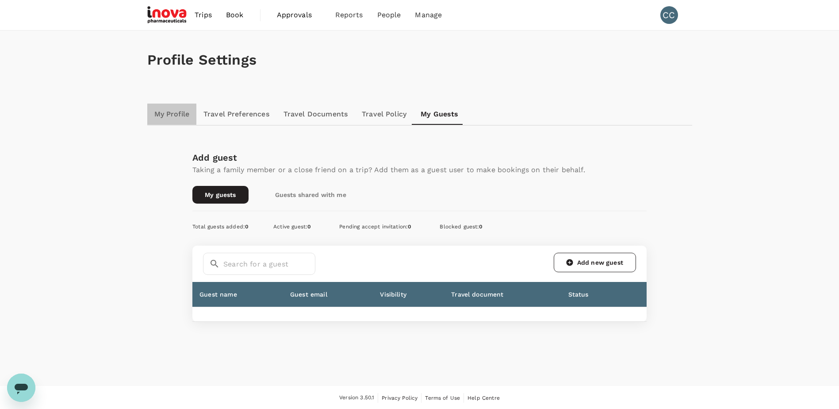
click at [157, 113] on link "My Profile" at bounding box center [172, 113] width 50 height 21
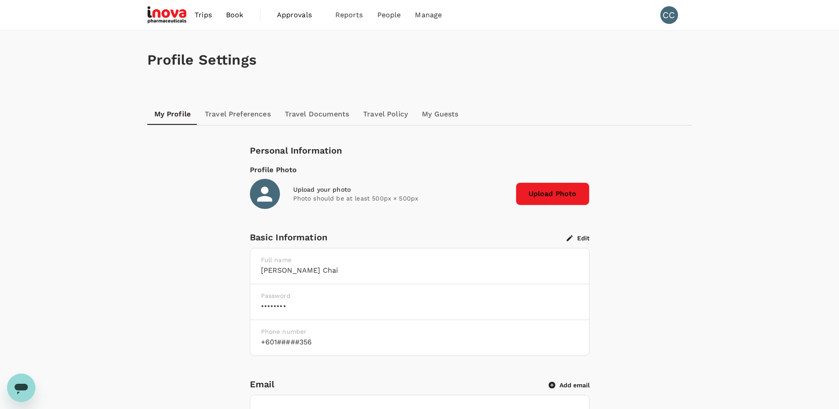
click at [225, 22] on link "Book" at bounding box center [235, 15] width 32 height 30
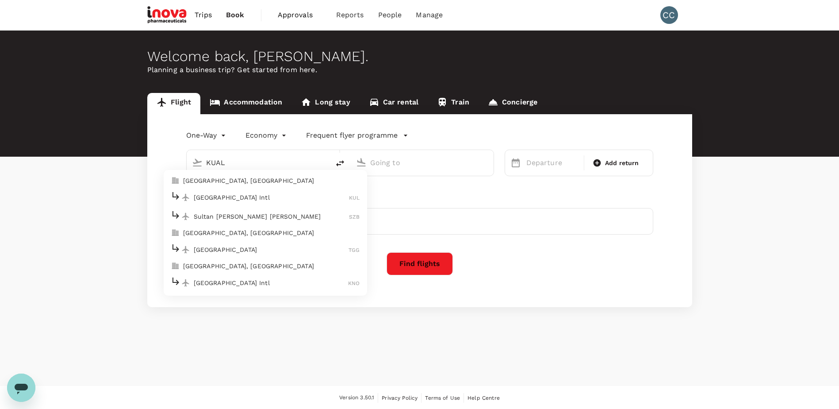
click at [284, 201] on p "[GEOGRAPHIC_DATA] Intl" at bounding box center [272, 197] width 156 height 9
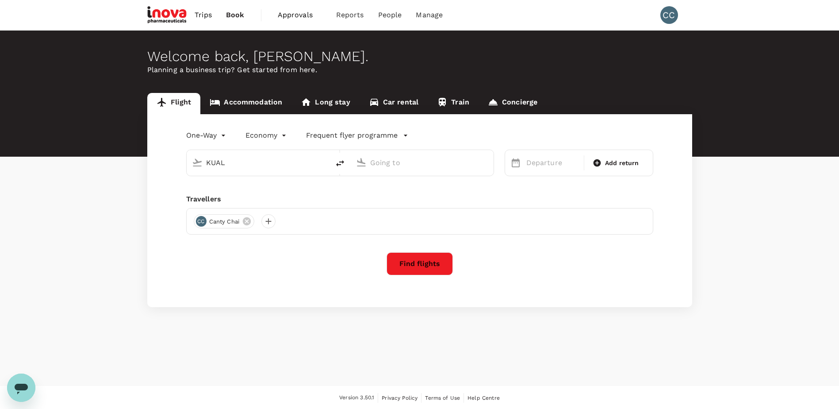
type input "Kuala Lumpur Intl ([GEOGRAPHIC_DATA])"
click at [437, 161] on input "text" at bounding box center [422, 163] width 105 height 14
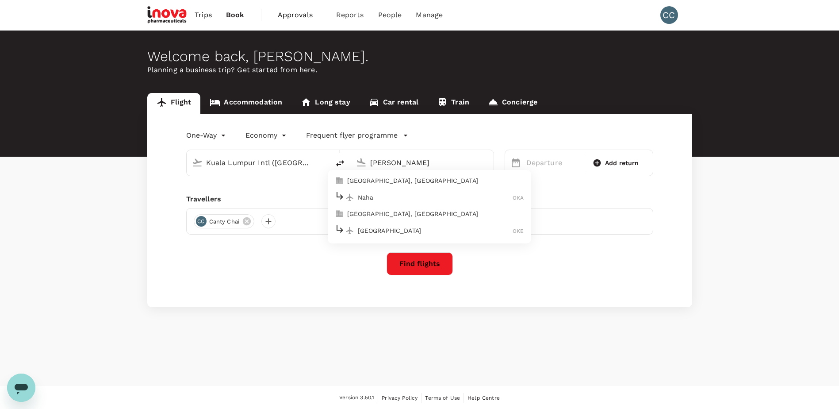
drag, startPoint x: 448, startPoint y: 182, endPoint x: 449, endPoint y: 176, distance: 5.3
click at [449, 180] on p "[GEOGRAPHIC_DATA], [GEOGRAPHIC_DATA]" at bounding box center [435, 180] width 177 height 9
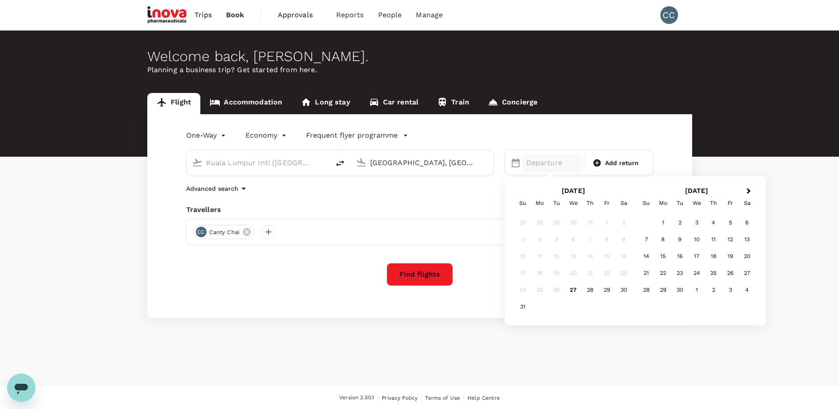
type input "[GEOGRAPHIC_DATA], [GEOGRAPHIC_DATA] (any)"
click at [511, 160] on div "Departure Add return" at bounding box center [579, 162] width 149 height 27
click at [519, 157] on icon at bounding box center [515, 162] width 11 height 11
click at [517, 163] on icon at bounding box center [516, 162] width 8 height 9
click at [556, 163] on p "Departure" at bounding box center [552, 162] width 53 height 11
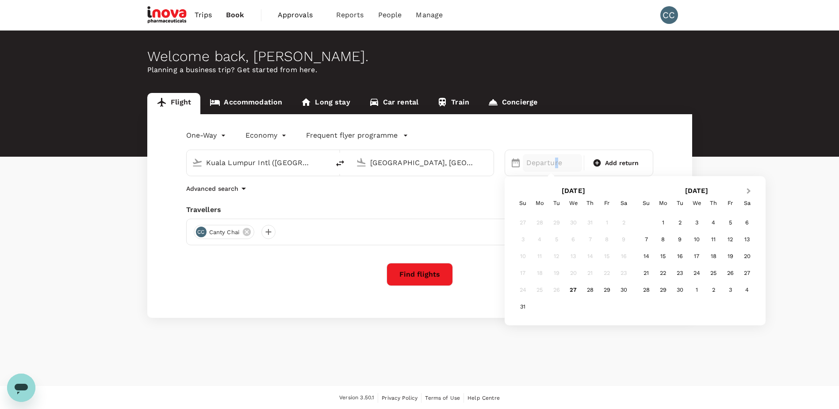
click at [750, 191] on button "Next Month" at bounding box center [749, 191] width 14 height 14
click at [608, 272] on div "21" at bounding box center [606, 272] width 17 height 17
click at [599, 164] on icon at bounding box center [597, 163] width 8 height 8
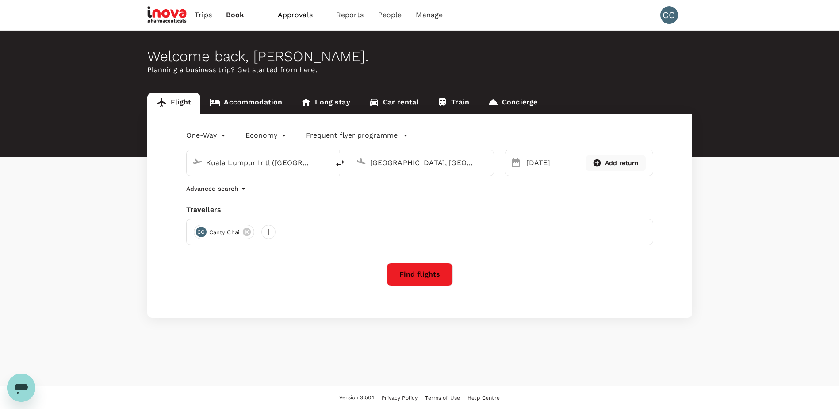
type input "roundtrip"
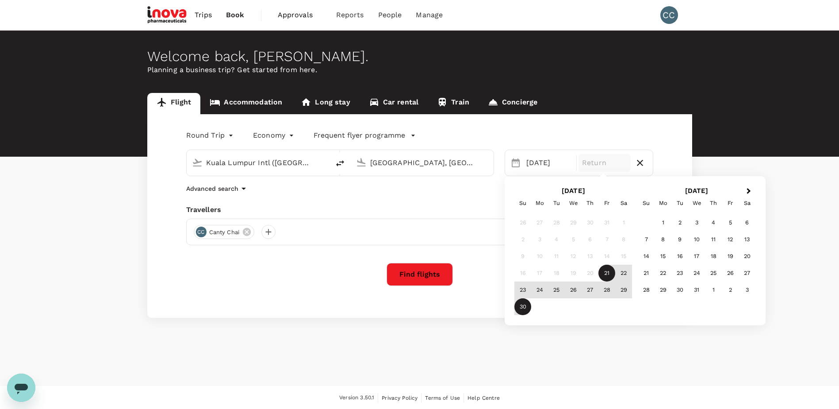
click at [525, 306] on div "30" at bounding box center [522, 306] width 17 height 17
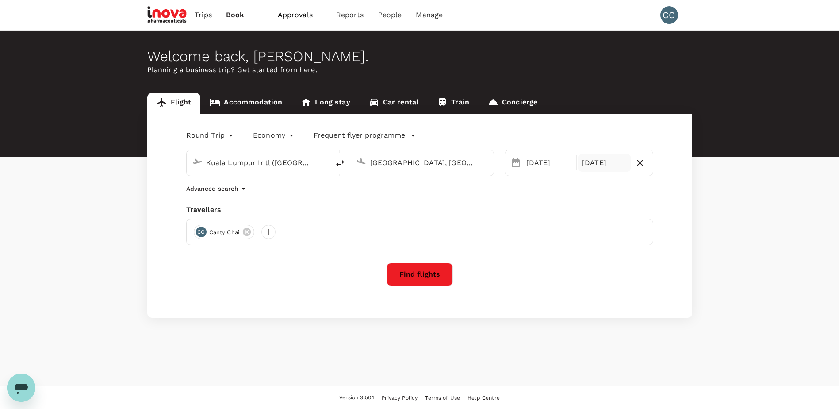
click at [439, 282] on button "Find flights" at bounding box center [419, 274] width 66 height 23
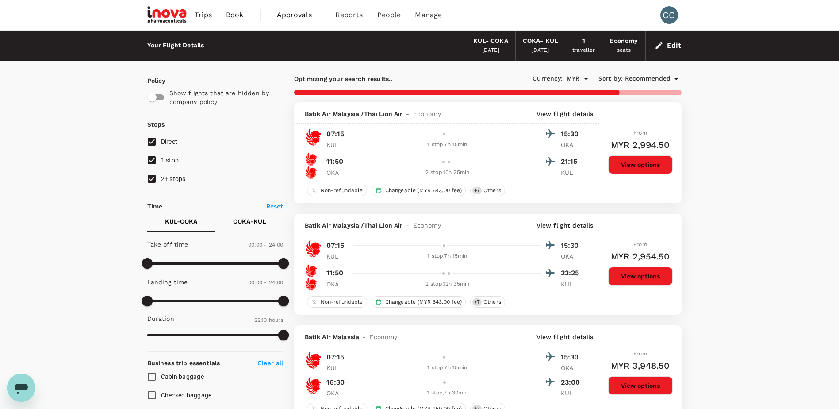
type input "1730"
